Goal: Task Accomplishment & Management: Complete application form

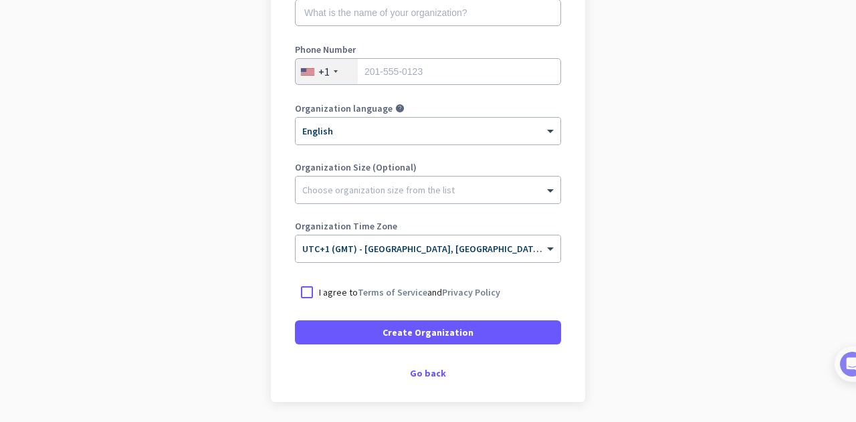
scroll to position [245, 0]
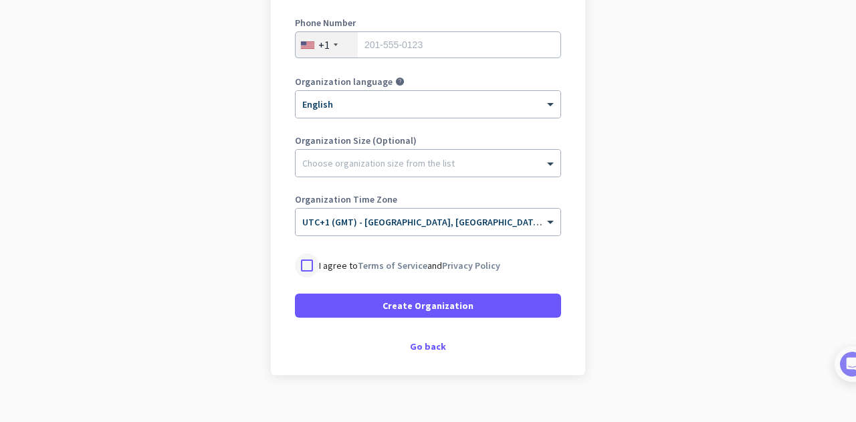
click at [301, 267] on div at bounding box center [307, 265] width 24 height 24
click at [419, 346] on div "Go back" at bounding box center [428, 346] width 266 height 9
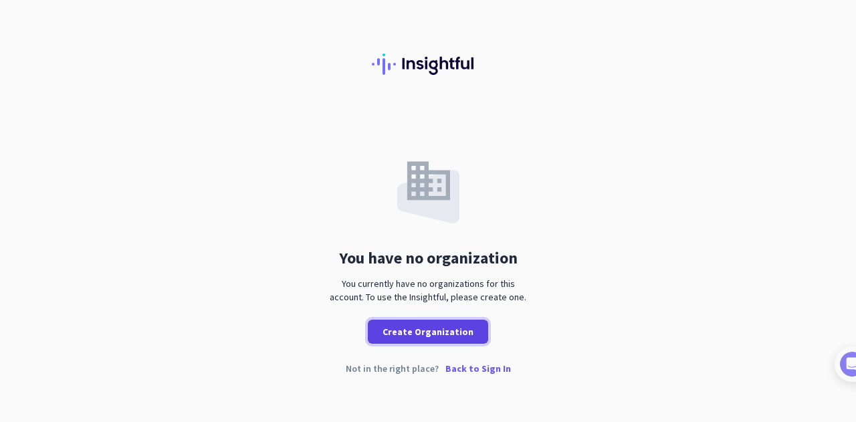
click at [424, 331] on span "Create Organization" at bounding box center [427, 331] width 91 height 13
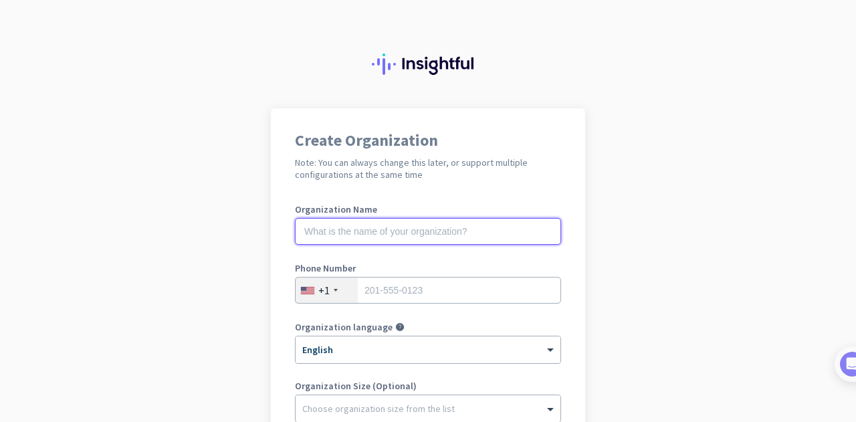
click at [311, 228] on input "text" at bounding box center [428, 231] width 266 height 27
type input "[PERSON_NAME]"
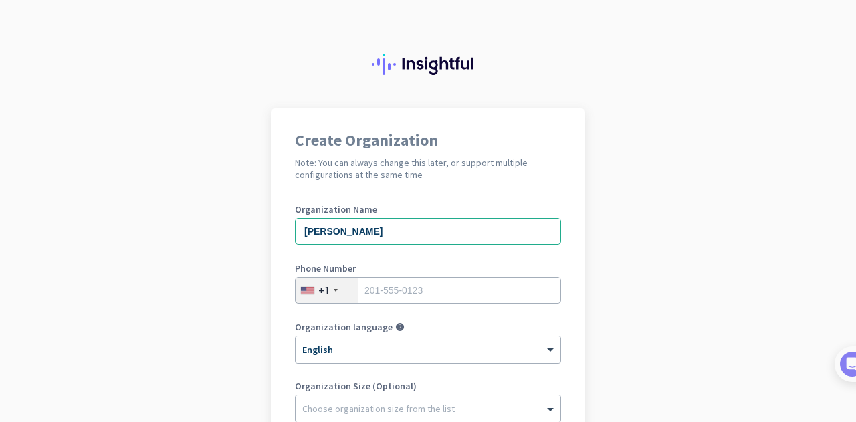
click at [329, 291] on div "+1" at bounding box center [326, 289] width 62 height 25
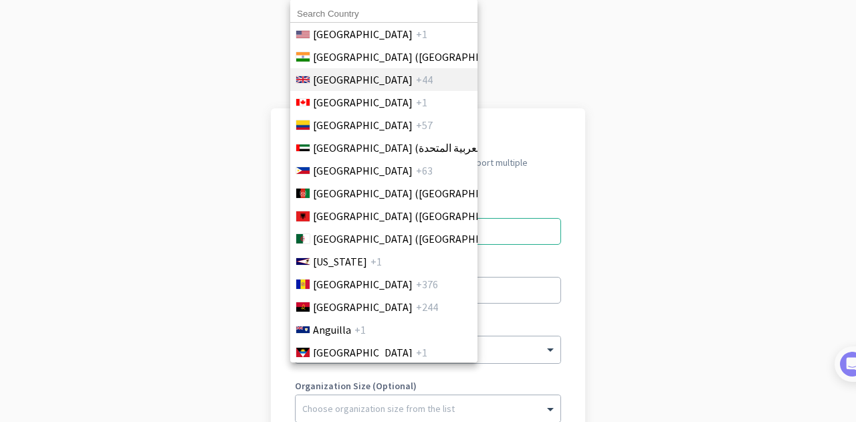
click at [364, 78] on span "[GEOGRAPHIC_DATA]" at bounding box center [363, 80] width 100 height 16
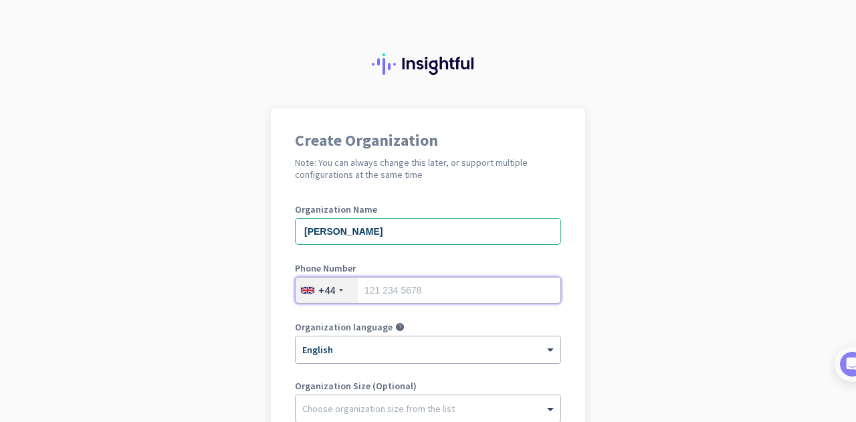
click at [358, 289] on input "tel" at bounding box center [428, 290] width 266 height 27
click at [363, 289] on input "07572014759" at bounding box center [428, 290] width 266 height 27
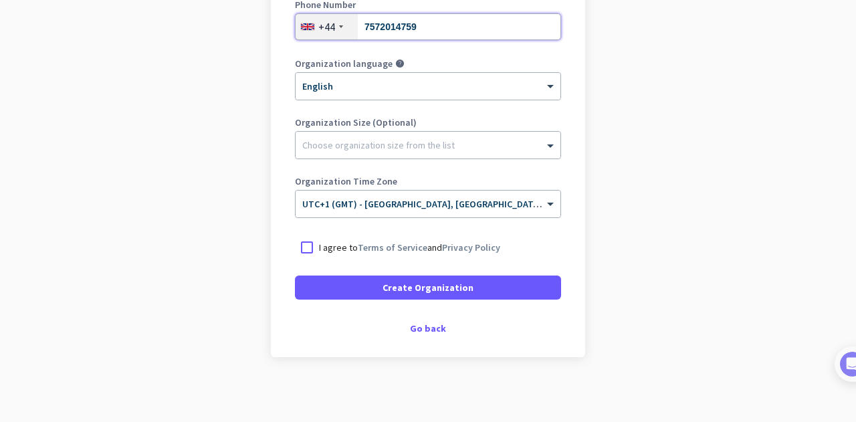
scroll to position [265, 0]
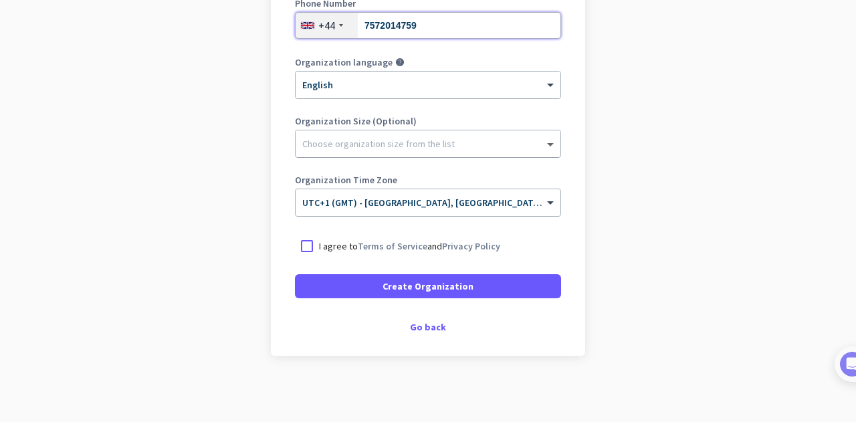
type input "7572014759"
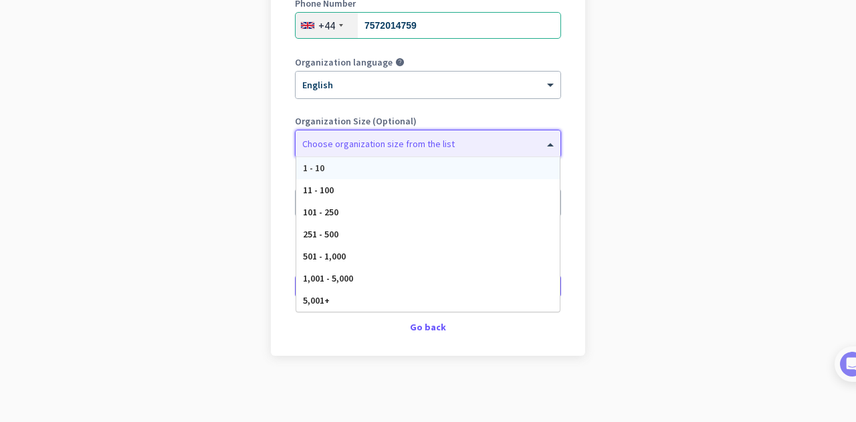
click at [547, 142] on span at bounding box center [551, 143] width 17 height 13
click at [332, 166] on div "1 - 10" at bounding box center [427, 168] width 263 height 22
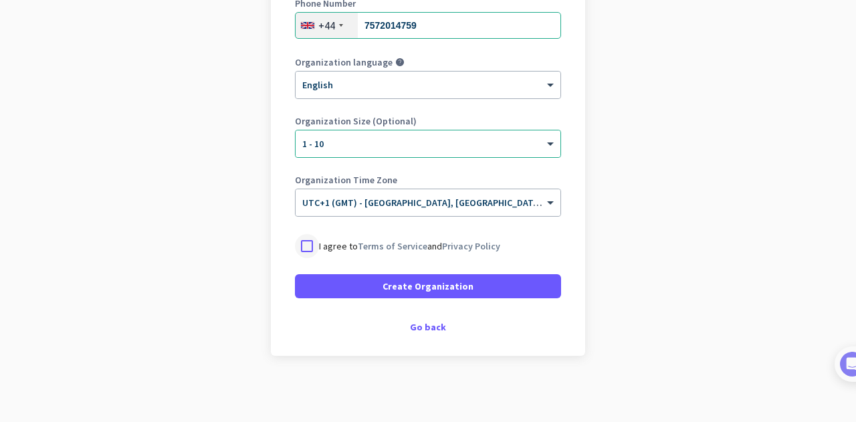
click at [303, 242] on div at bounding box center [307, 246] width 24 height 24
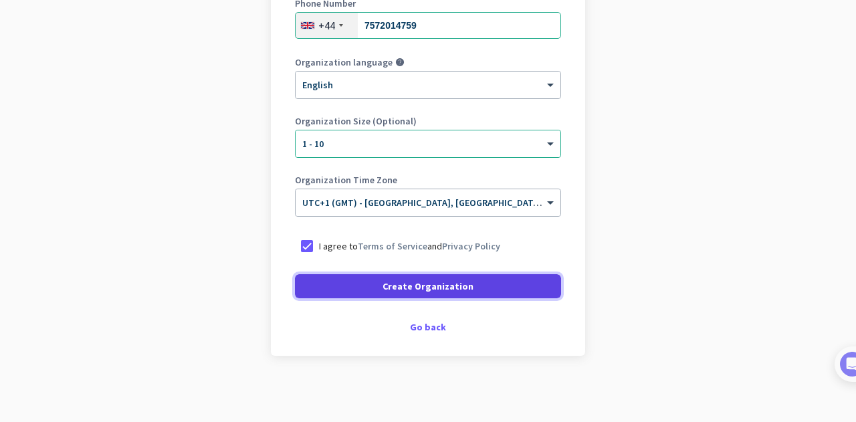
click at [418, 283] on span "Create Organization" at bounding box center [427, 285] width 91 height 13
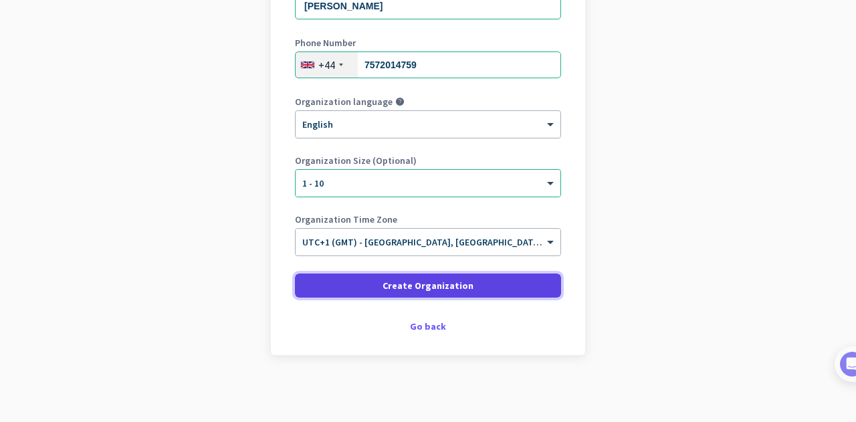
scroll to position [225, 0]
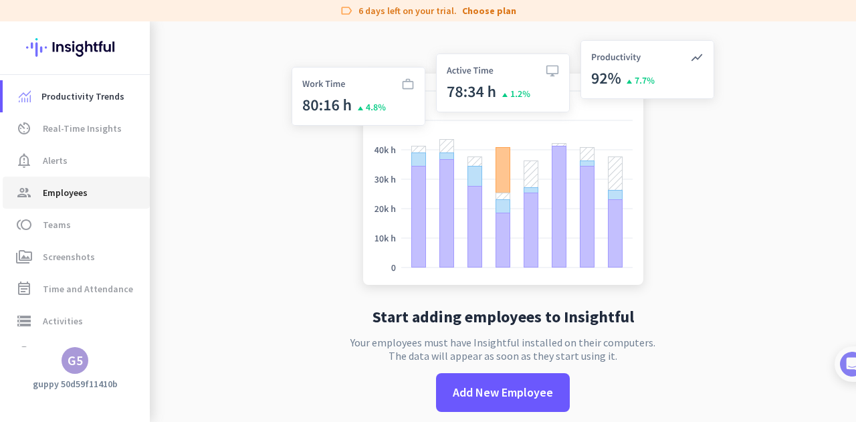
click at [78, 193] on span "Employees" at bounding box center [65, 192] width 45 height 16
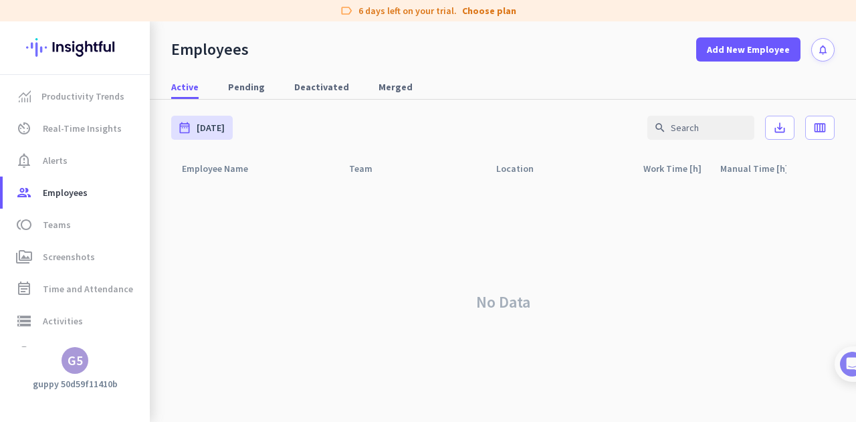
click at [78, 359] on div "G5" at bounding box center [75, 360] width 15 height 13
click at [247, 351] on div at bounding box center [428, 211] width 856 height 422
click at [223, 166] on div "Employee Name arrow_drop_up" at bounding box center [223, 168] width 82 height 19
click at [64, 224] on span "Teams" at bounding box center [57, 225] width 28 height 16
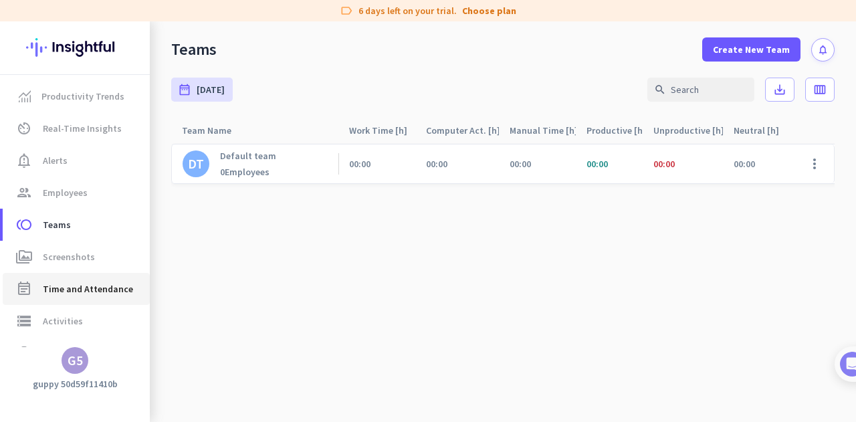
click at [83, 284] on span "Time and Attendance" at bounding box center [88, 289] width 90 height 16
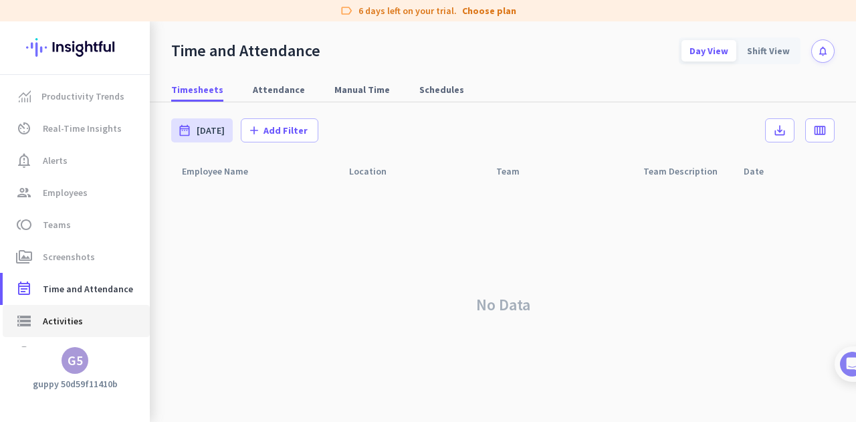
click at [70, 314] on span "Activities" at bounding box center [63, 321] width 40 height 16
type input "[DATE]"
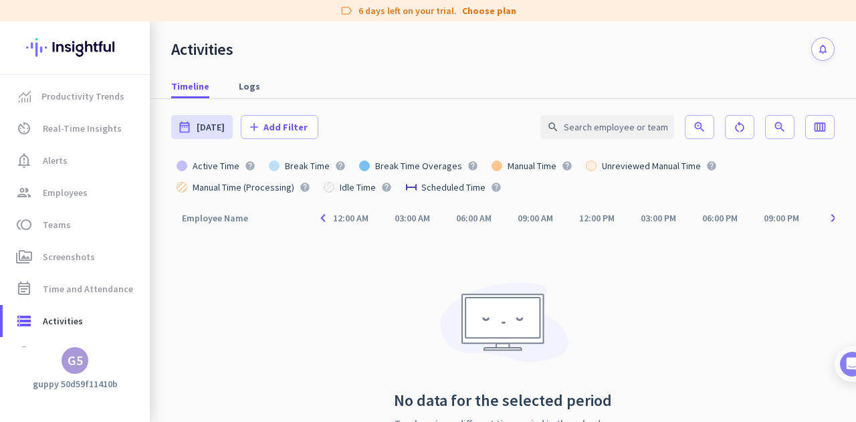
click at [74, 360] on div "G5" at bounding box center [75, 360] width 15 height 13
click at [130, 340] on span "Sign out" at bounding box center [146, 335] width 81 height 12
